Goal: Information Seeking & Learning: Find specific page/section

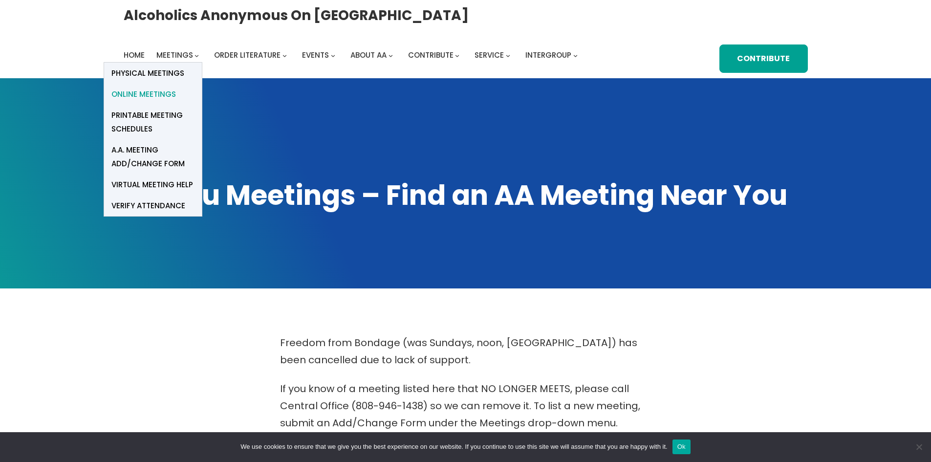
click at [160, 96] on span "Online Meetings" at bounding box center [143, 94] width 64 height 14
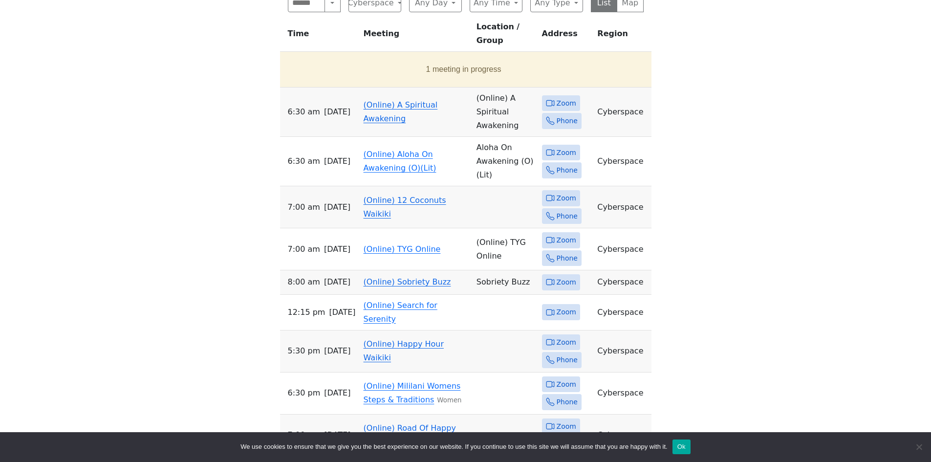
scroll to position [244, 0]
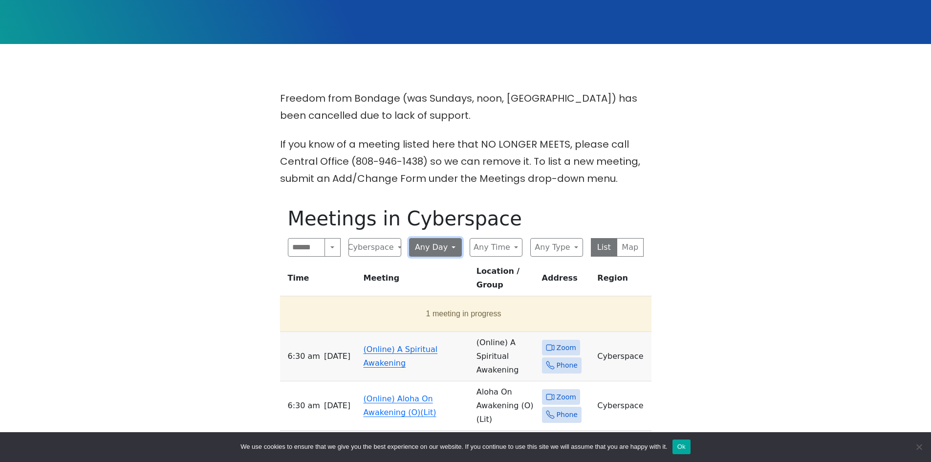
click at [452, 249] on button "Any Day" at bounding box center [435, 247] width 53 height 19
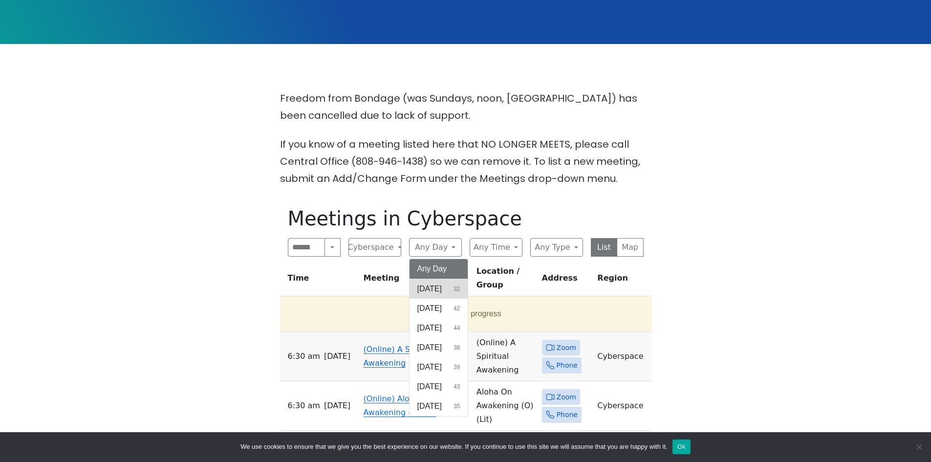
click at [448, 286] on button "[DATE] 32" at bounding box center [438, 289] width 59 height 20
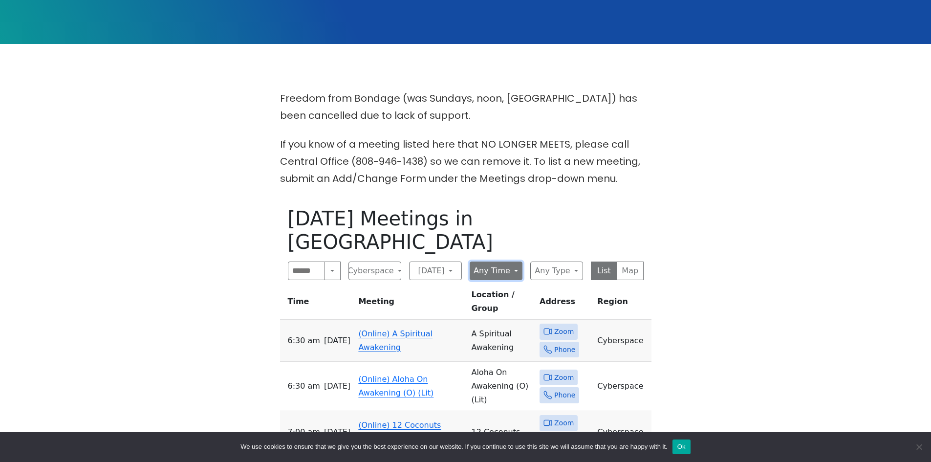
click at [516, 261] on button "Any Time" at bounding box center [495, 270] width 53 height 19
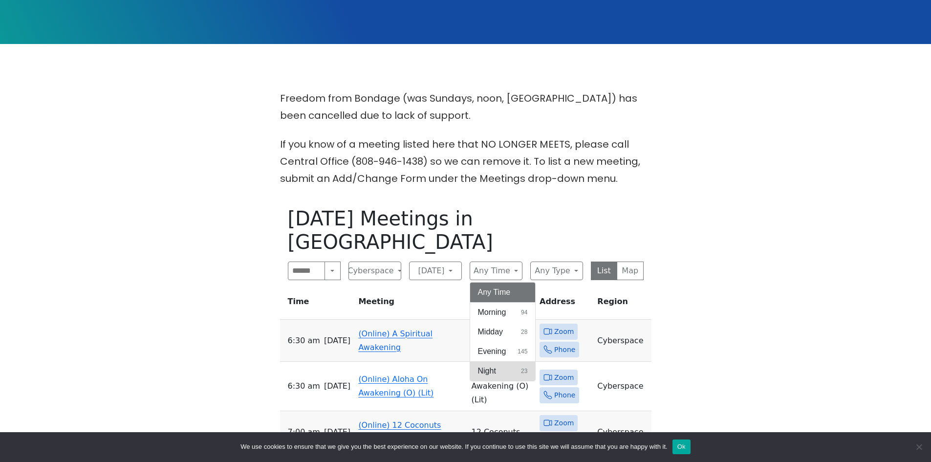
click at [496, 361] on button "Night 23" at bounding box center [502, 371] width 65 height 20
